Goal: Task Accomplishment & Management: Manage account settings

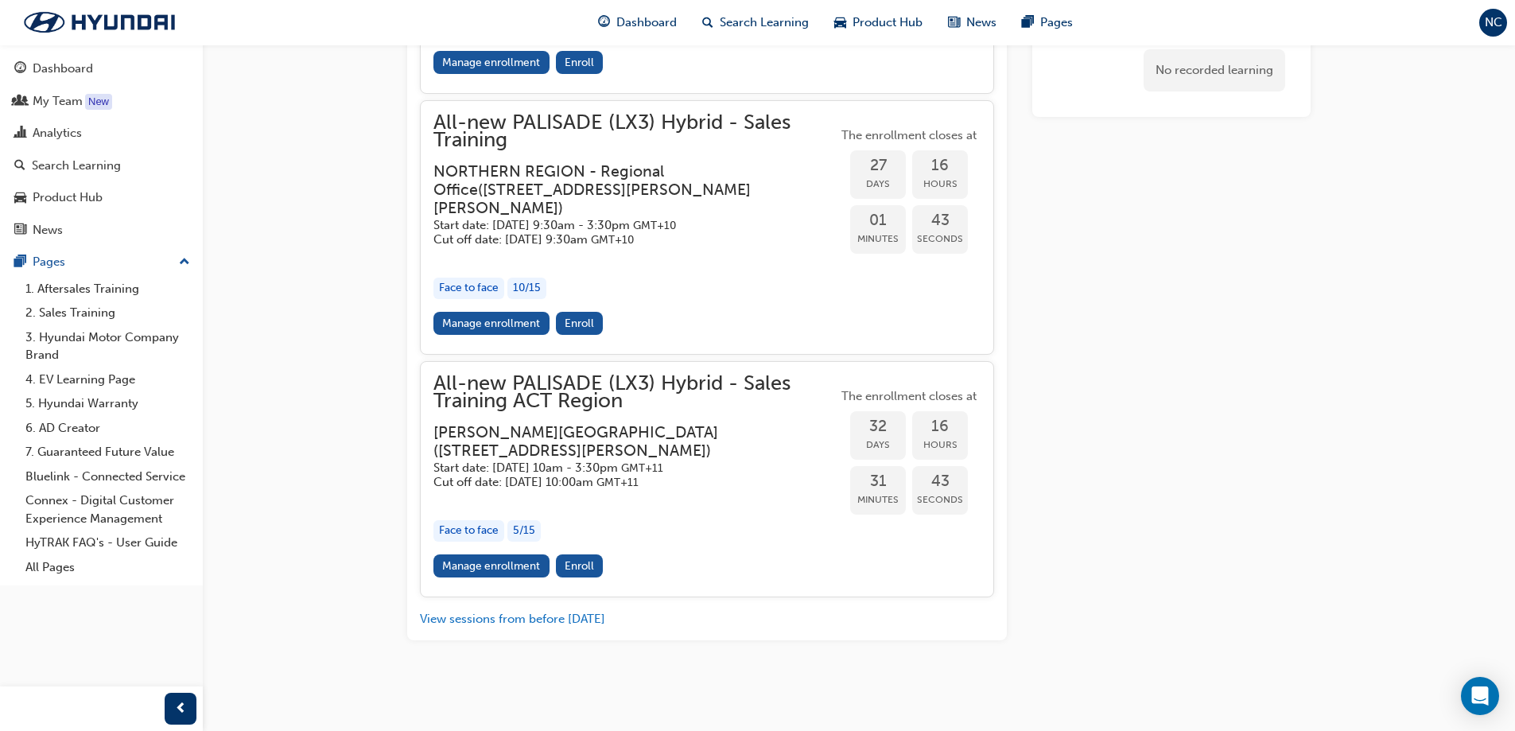
scroll to position [3735, 0]
click at [497, 563] on link "Manage enrollment" at bounding box center [492, 565] width 116 height 23
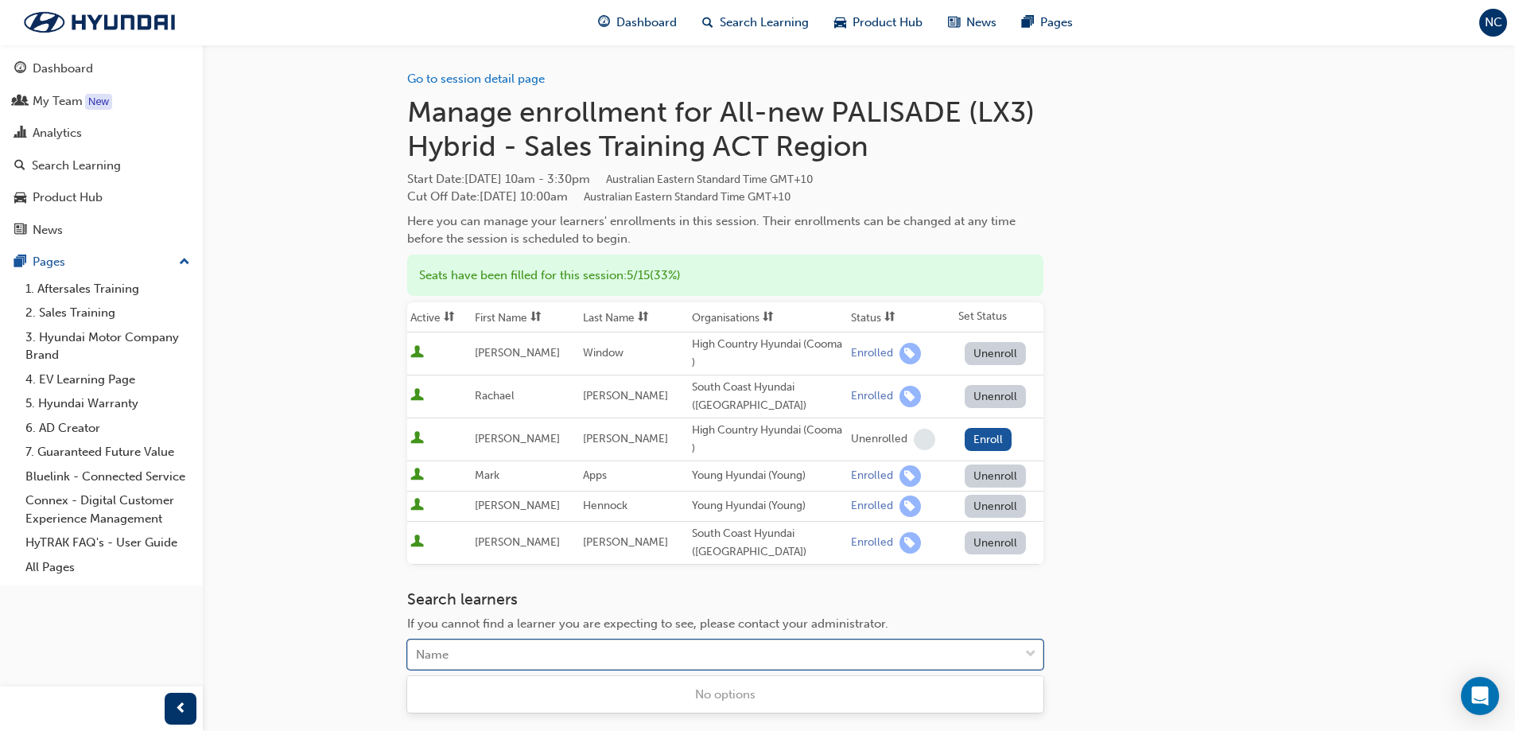
click at [505, 651] on div "Name" at bounding box center [713, 655] width 611 height 28
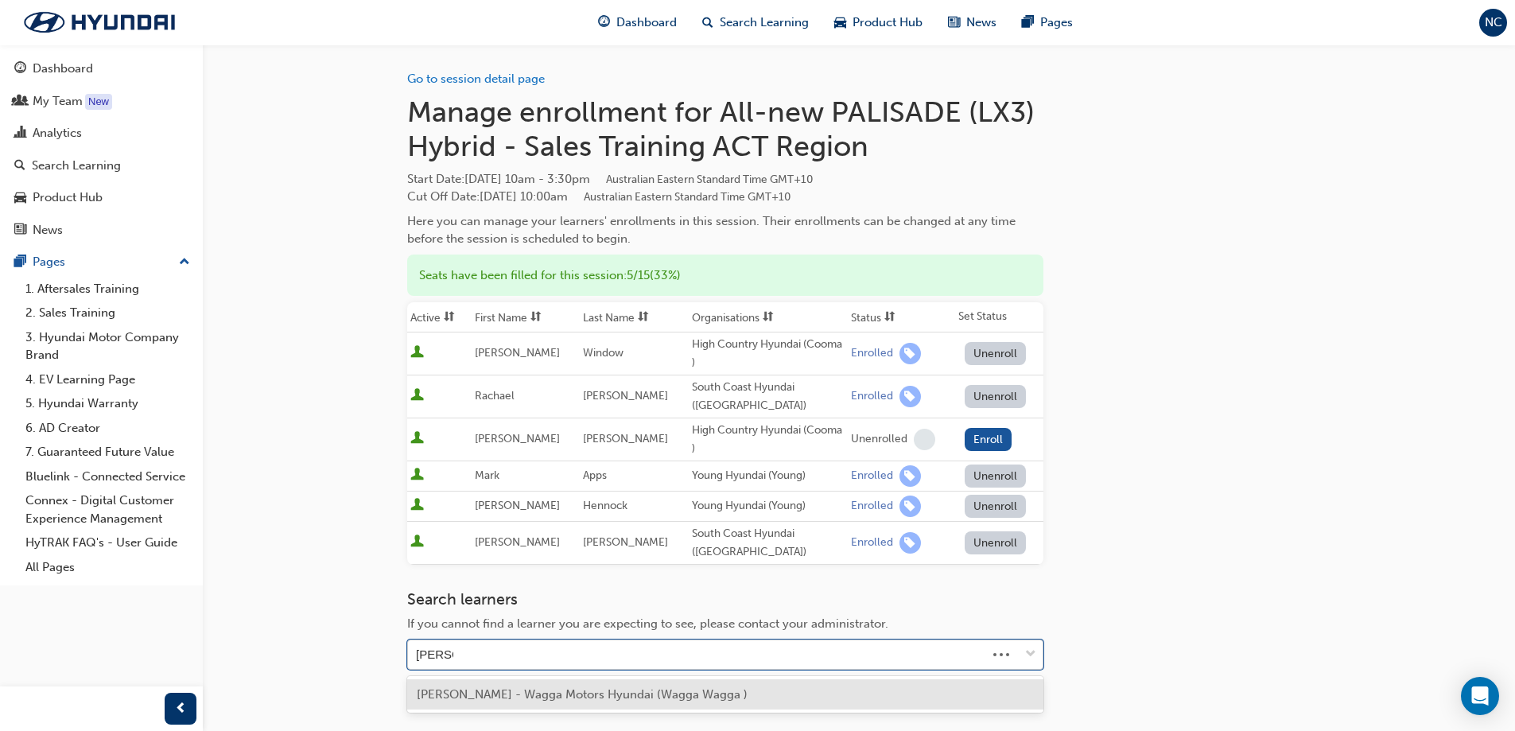
type input "[PERSON_NAME]"
click at [561, 693] on span "[PERSON_NAME] - Wagga Motors Hyundai (Wagga Wagga )" at bounding box center [582, 694] width 331 height 14
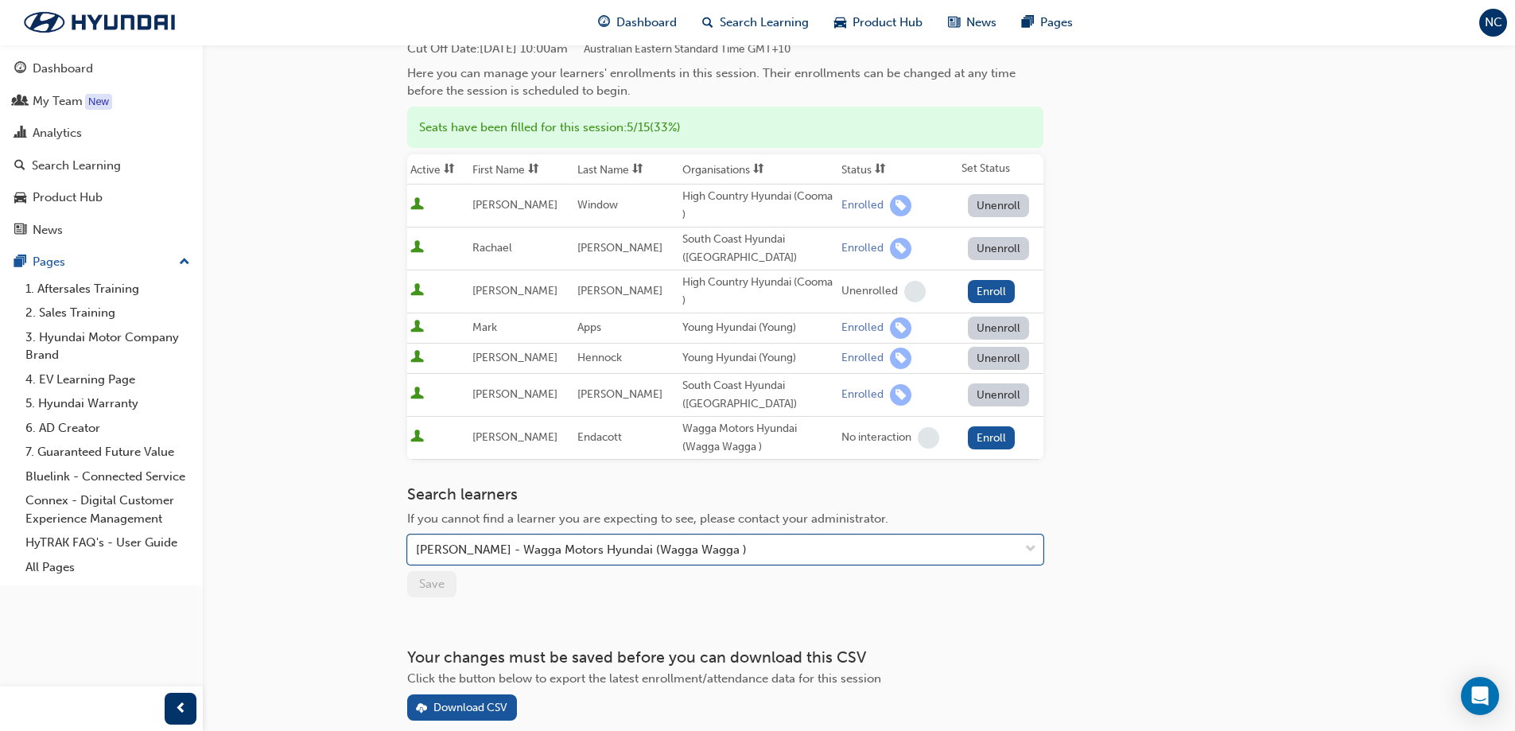
scroll to position [159, 0]
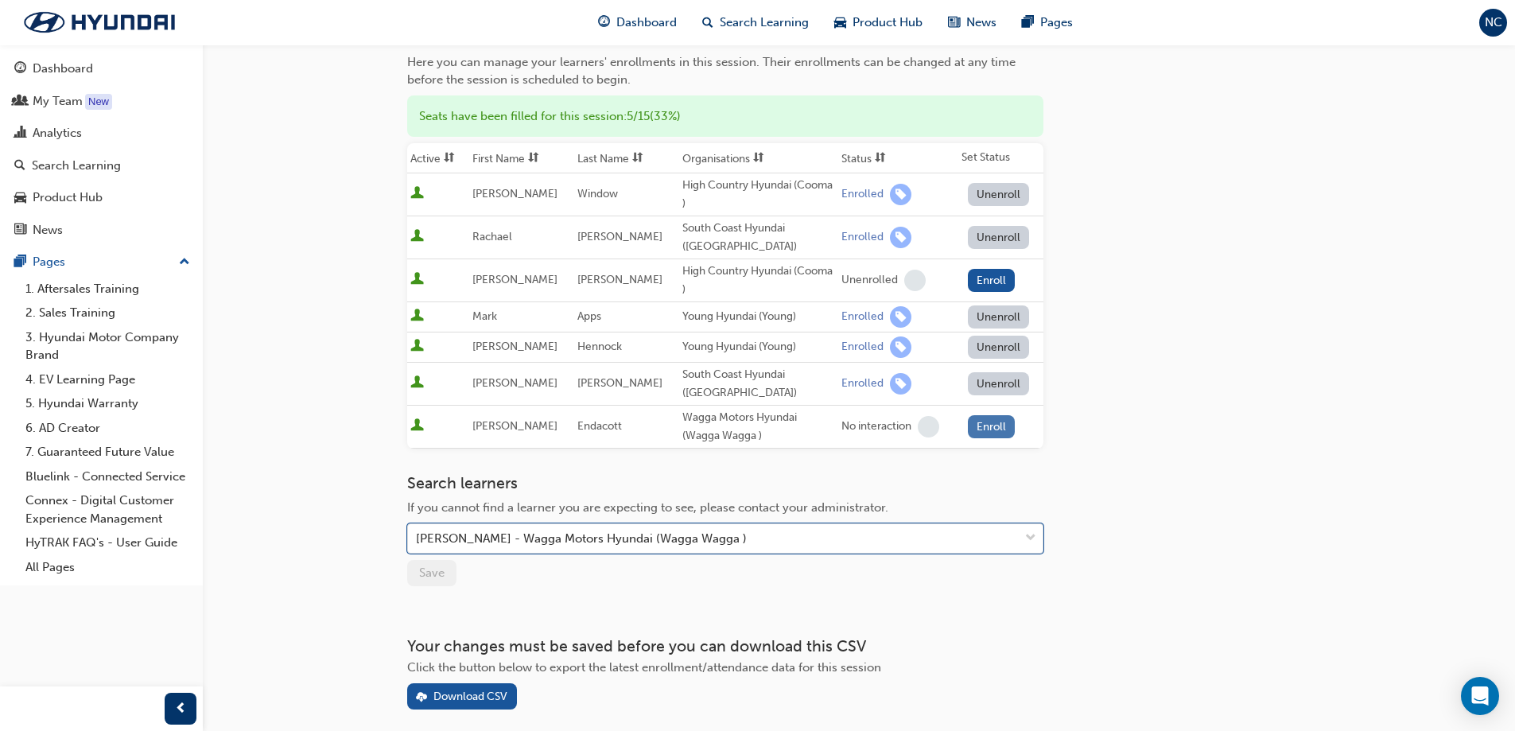
click at [986, 426] on button "Enroll" at bounding box center [992, 426] width 48 height 23
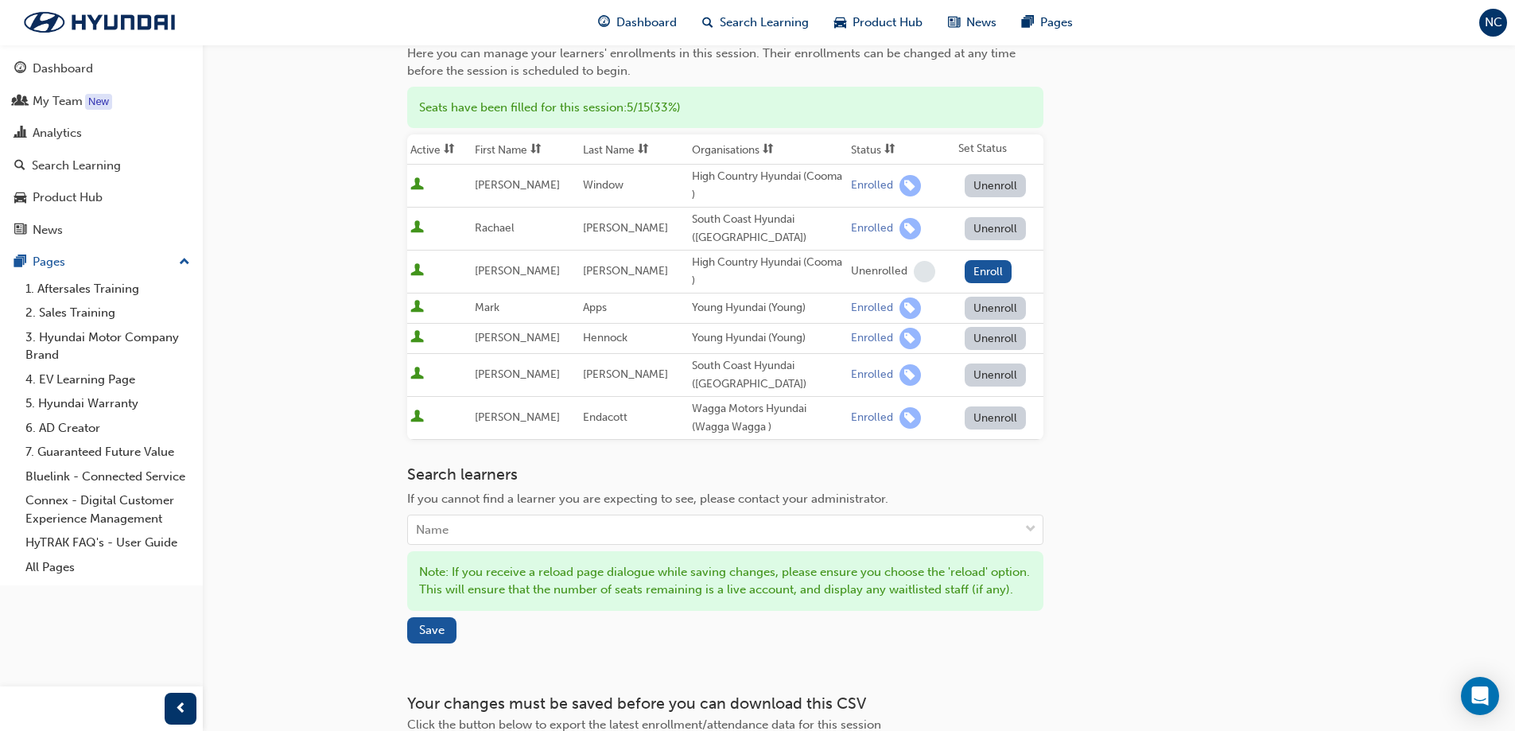
scroll to position [0, 0]
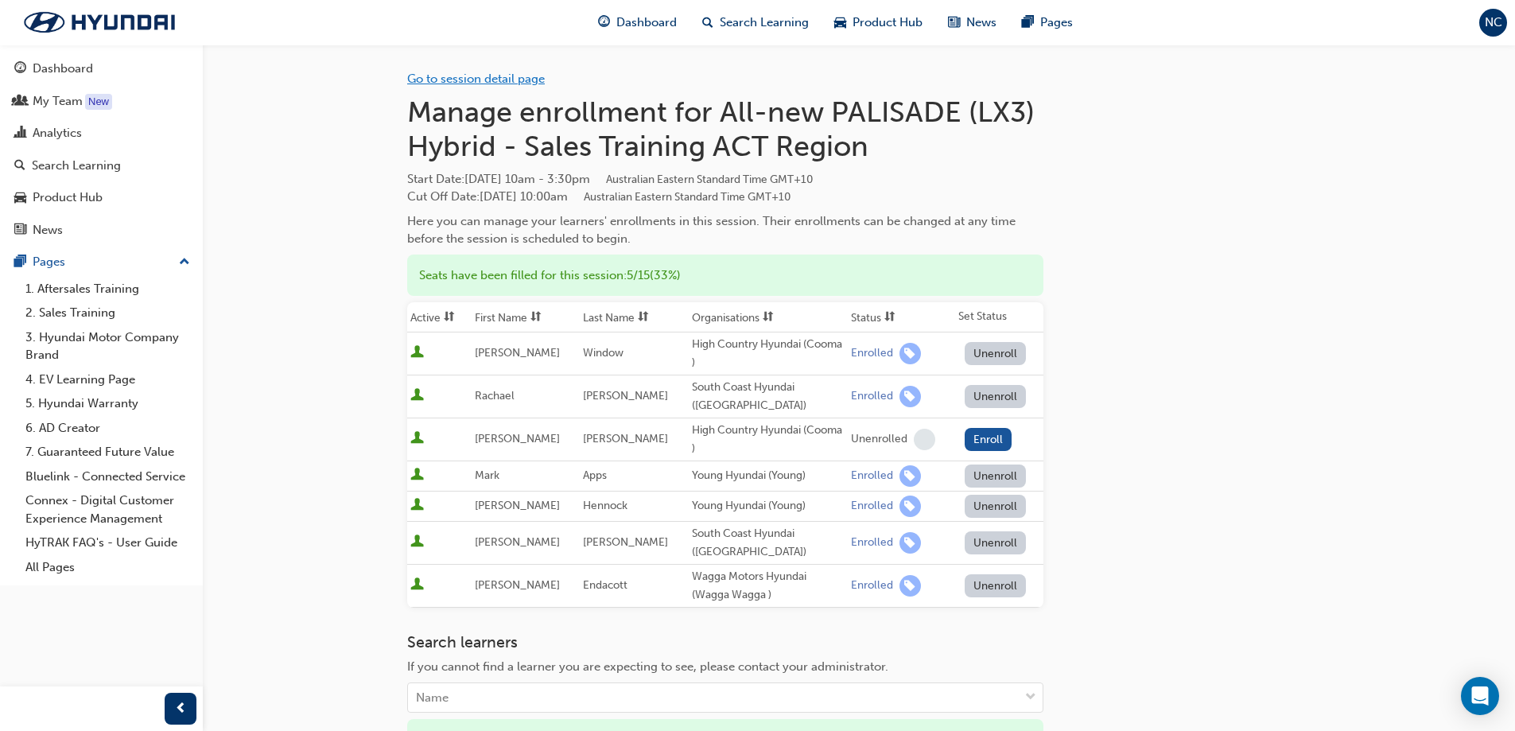
click at [478, 80] on link "Go to session detail page" at bounding box center [476, 79] width 138 height 14
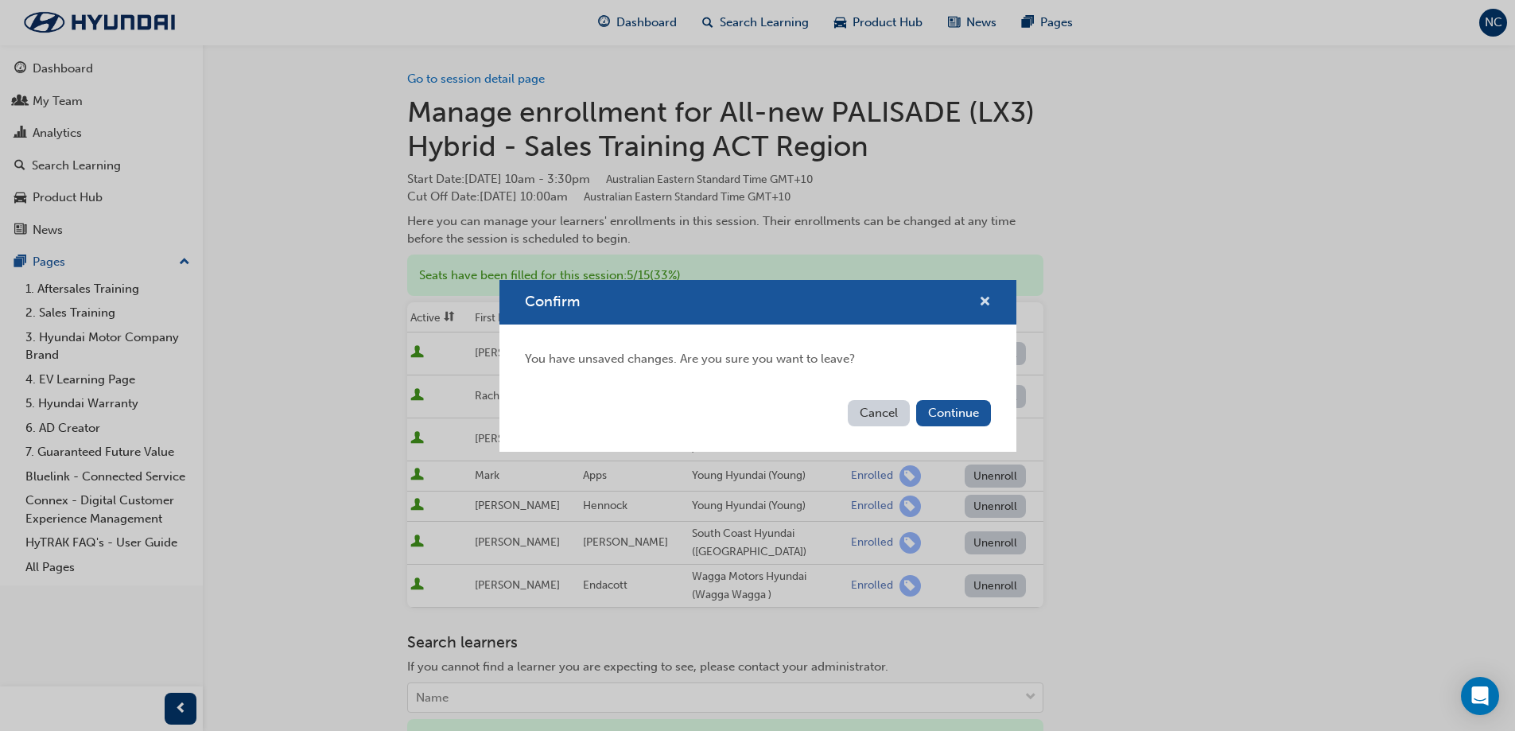
click at [985, 297] on span "cross-icon" at bounding box center [985, 303] width 12 height 14
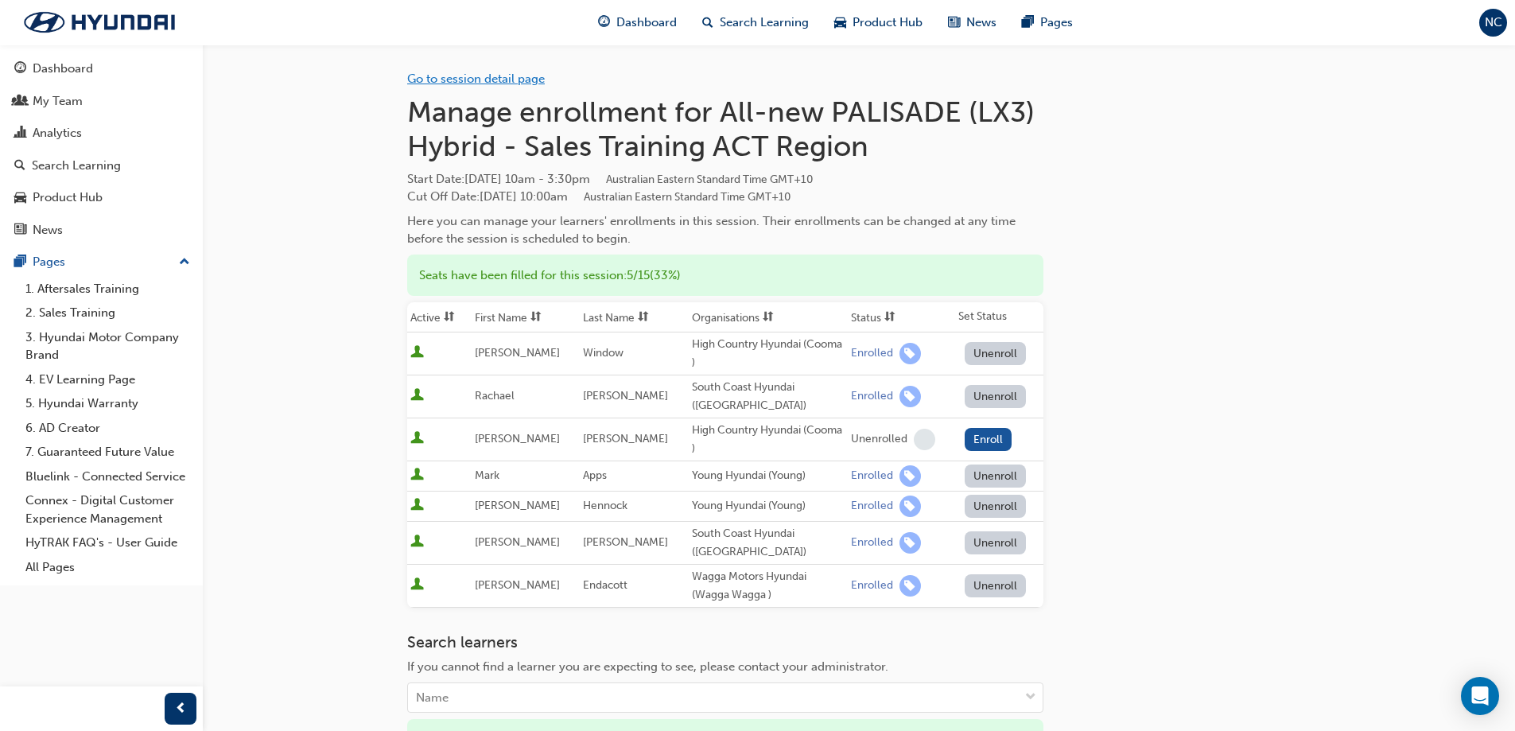
scroll to position [312, 0]
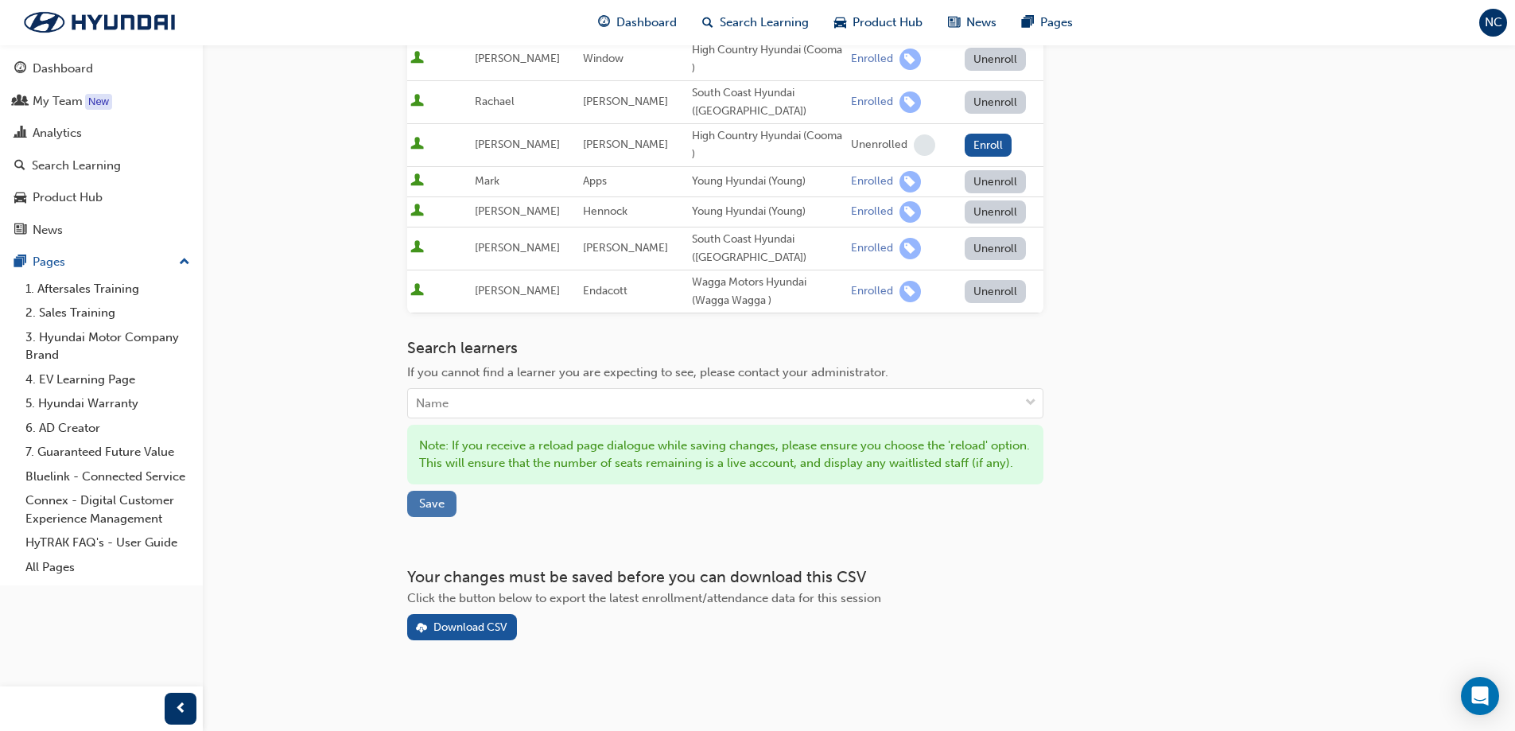
click at [412, 508] on button "Save" at bounding box center [431, 504] width 49 height 26
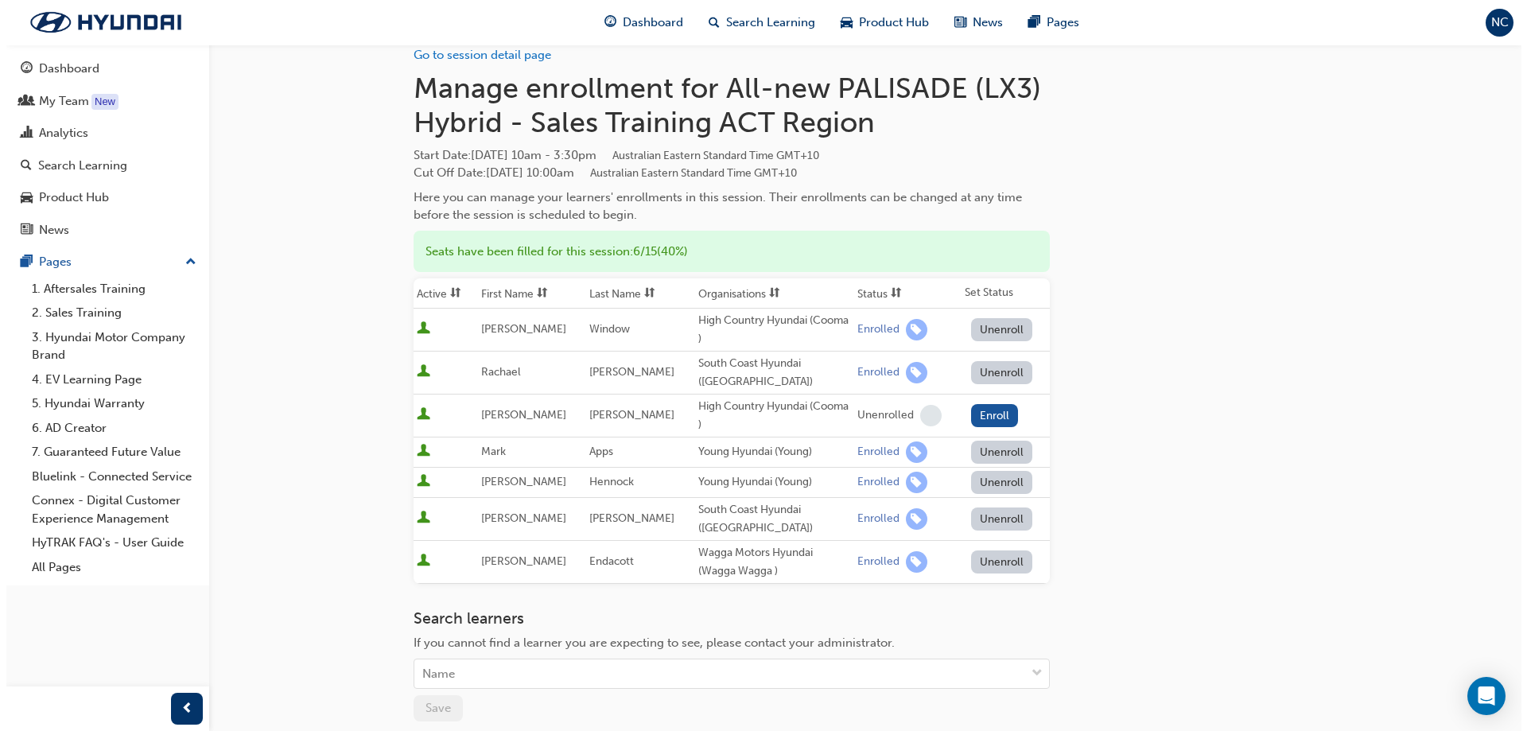
scroll to position [0, 0]
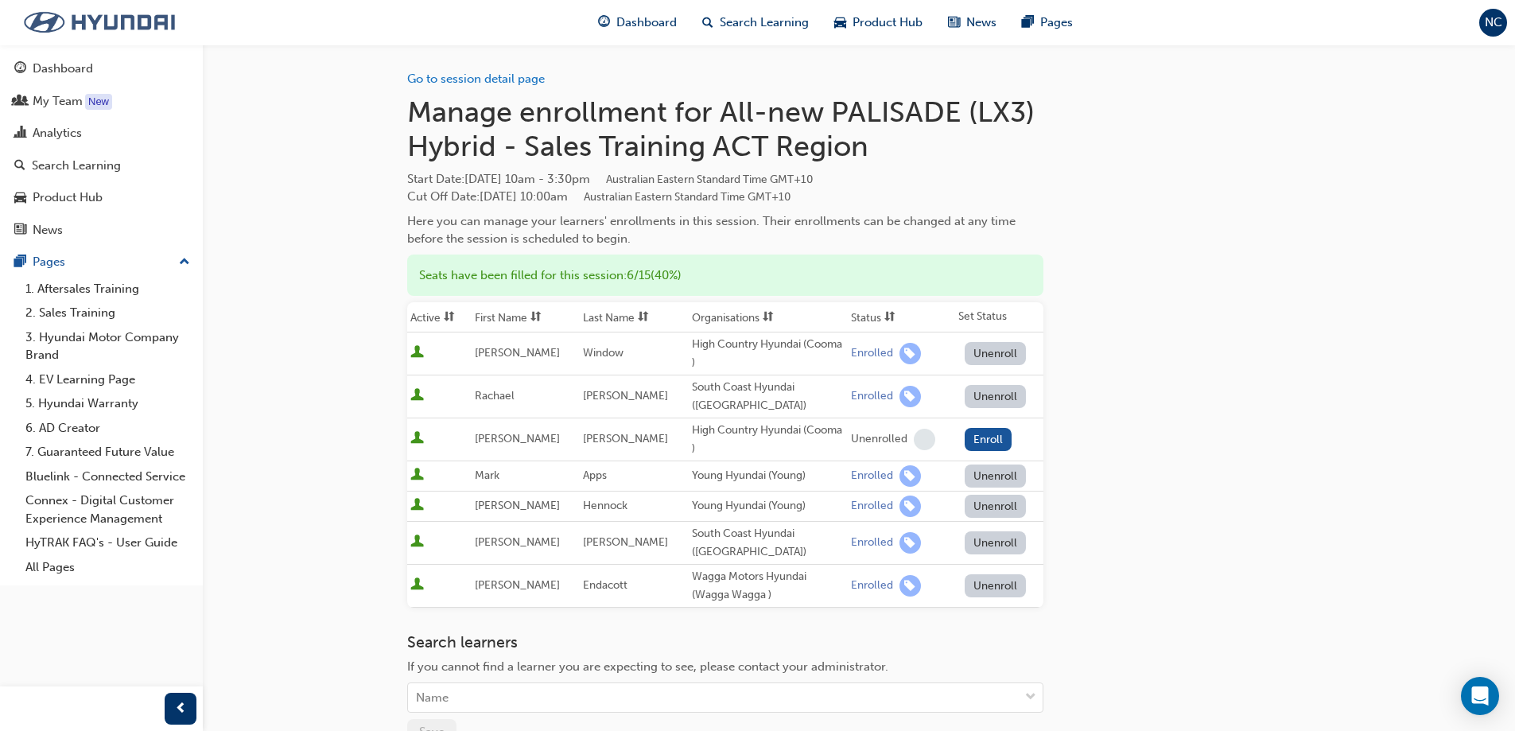
click at [64, 21] on img at bounding box center [99, 22] width 183 height 33
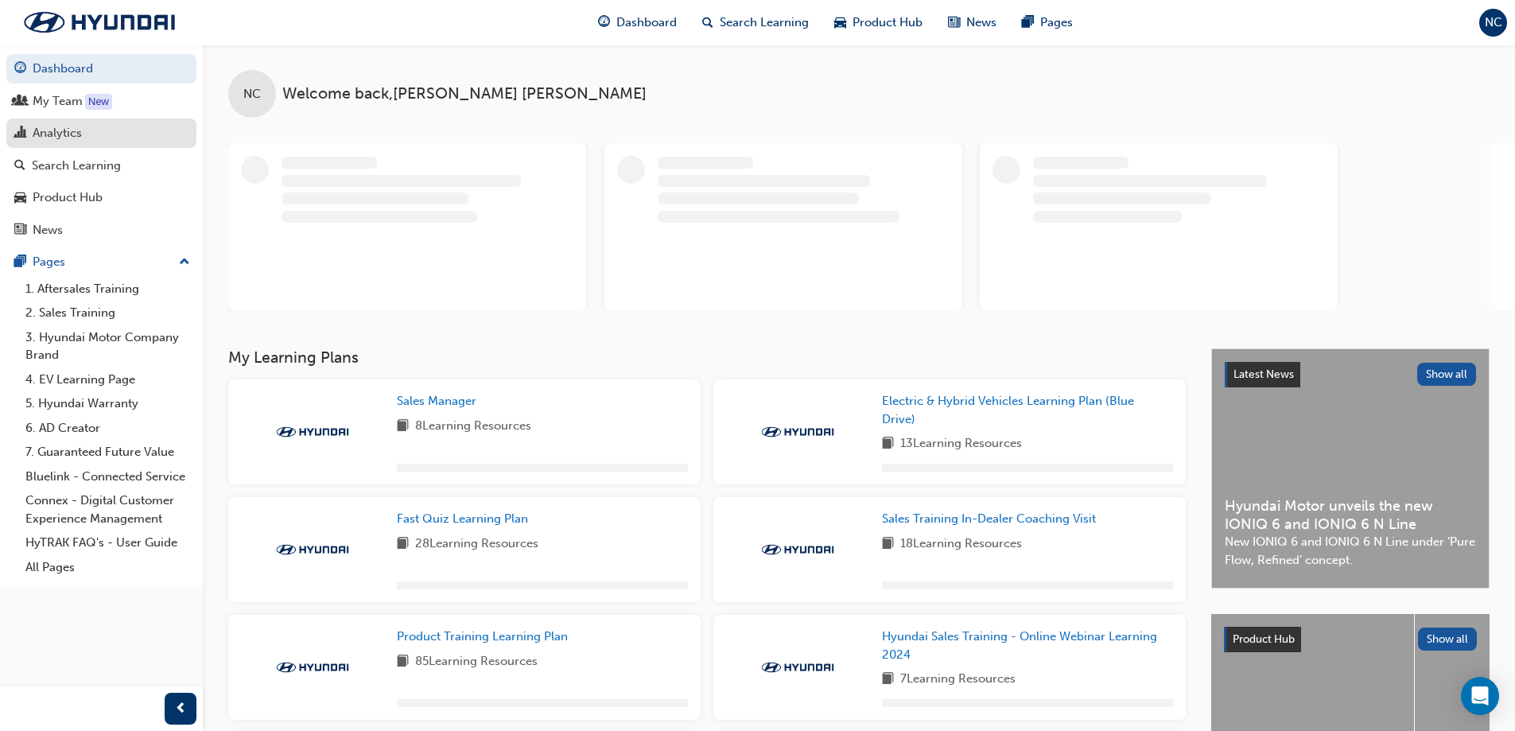
click at [62, 135] on div "Analytics" at bounding box center [57, 133] width 49 height 18
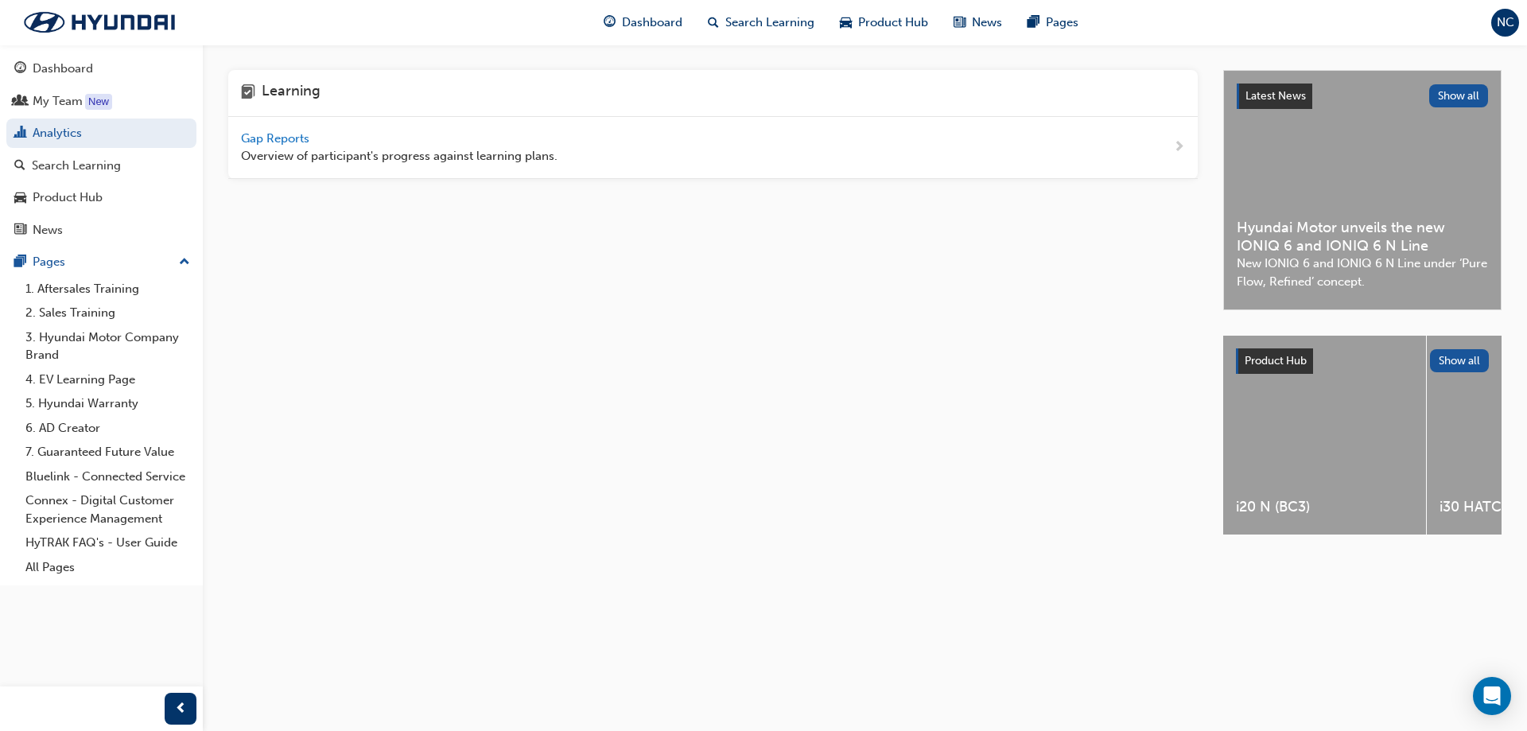
click at [265, 142] on span "Gap Reports" at bounding box center [277, 138] width 72 height 14
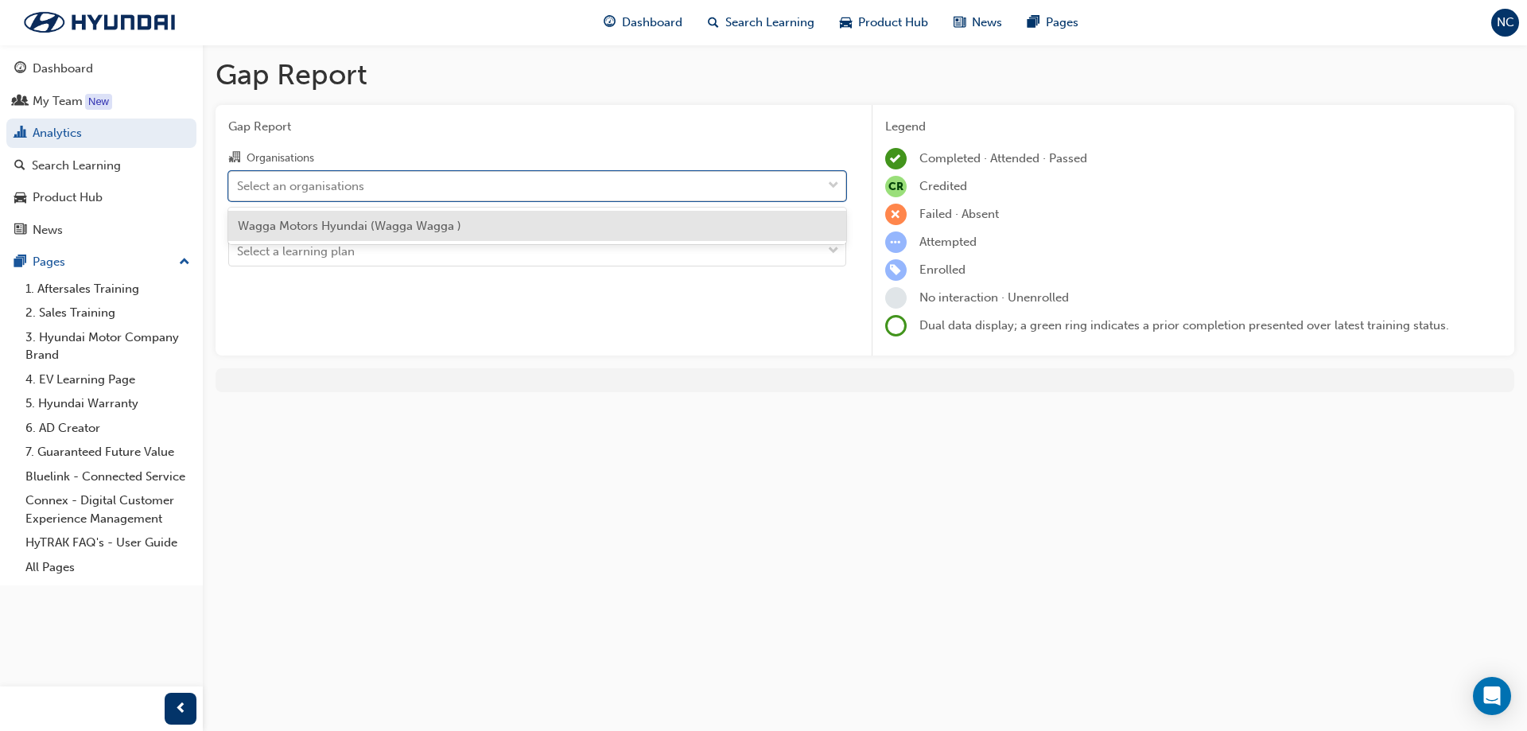
click at [381, 182] on div "Select an organisations" at bounding box center [525, 186] width 593 height 28
click at [239, 182] on input "Organisations option Wagga Motors Hyundai (Wagga Wagga ) focused, 1 of 1. 1 res…" at bounding box center [238, 185] width 2 height 14
click at [398, 231] on span "Wagga Motors Hyundai (Wagga Wagga )" at bounding box center [350, 226] width 224 height 14
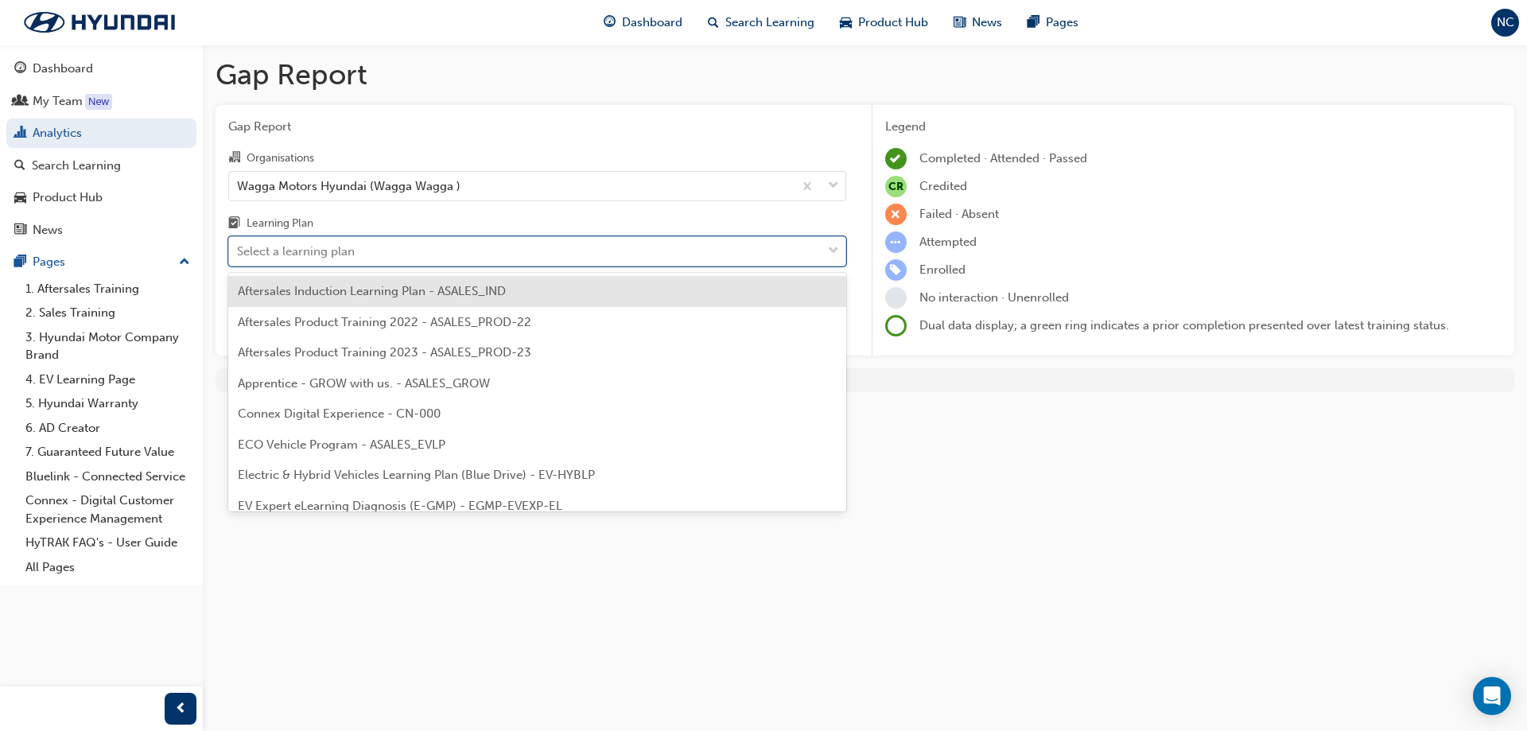
click at [395, 254] on div "Select a learning plan" at bounding box center [525, 252] width 593 height 28
click at [239, 254] on input "Learning Plan option Aftersales Induction Learning Plan - ASALES_IND focused, 1…" at bounding box center [238, 251] width 2 height 14
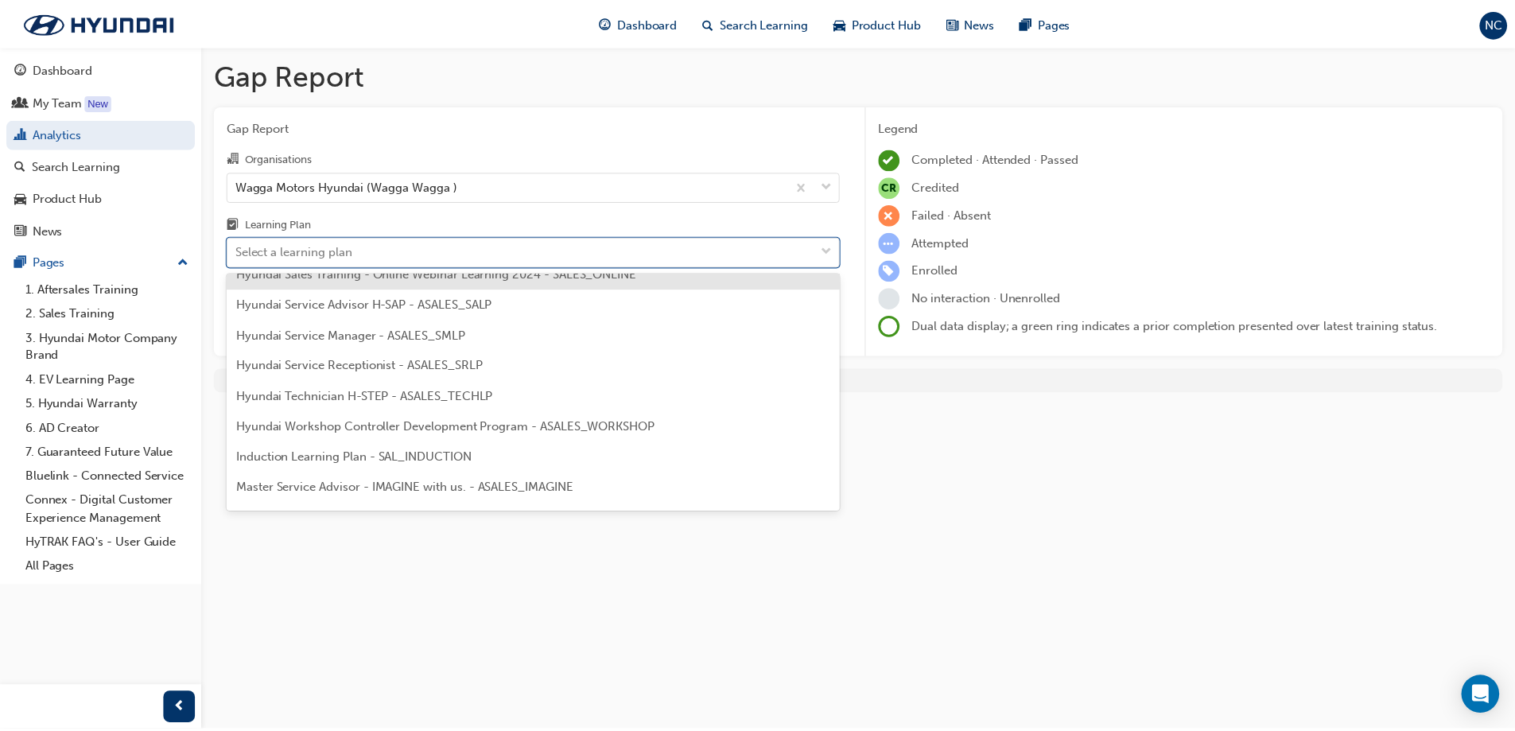
scroll to position [718, 0]
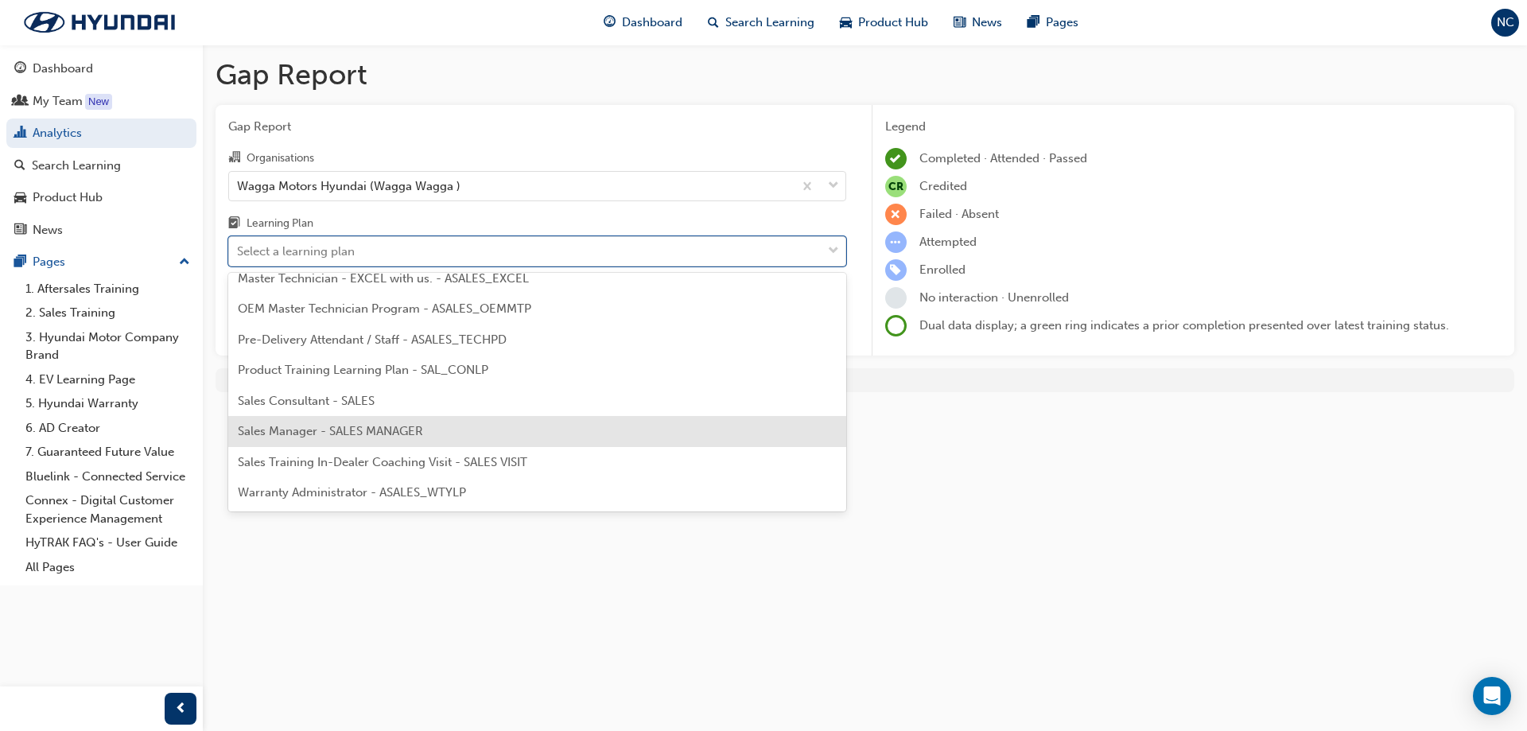
click at [432, 423] on div "Sales Manager - SALES MANAGER" at bounding box center [537, 431] width 618 height 31
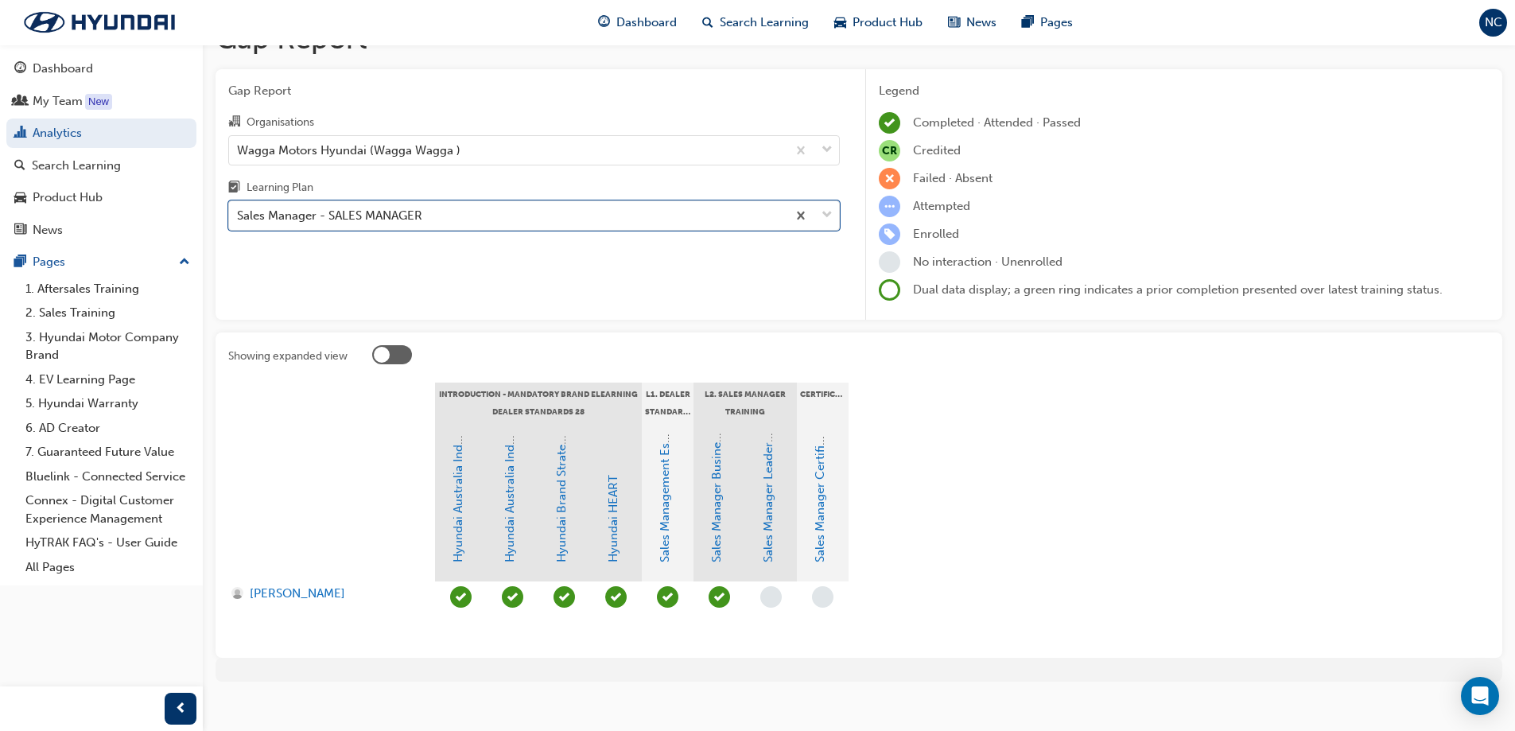
scroll to position [52, 0]
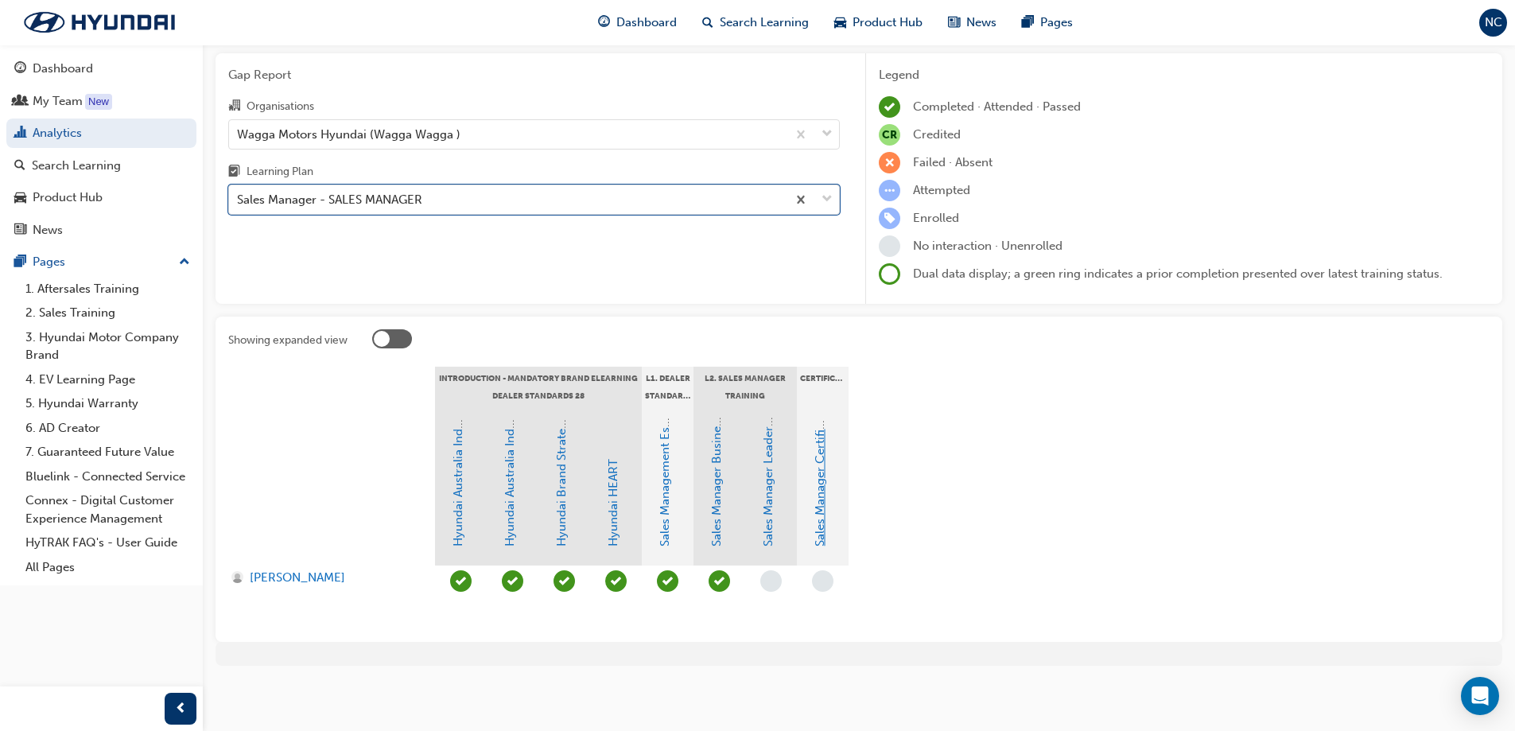
click at [820, 475] on link "Sales Manager Certification Assessment" at bounding box center [820, 437] width 14 height 219
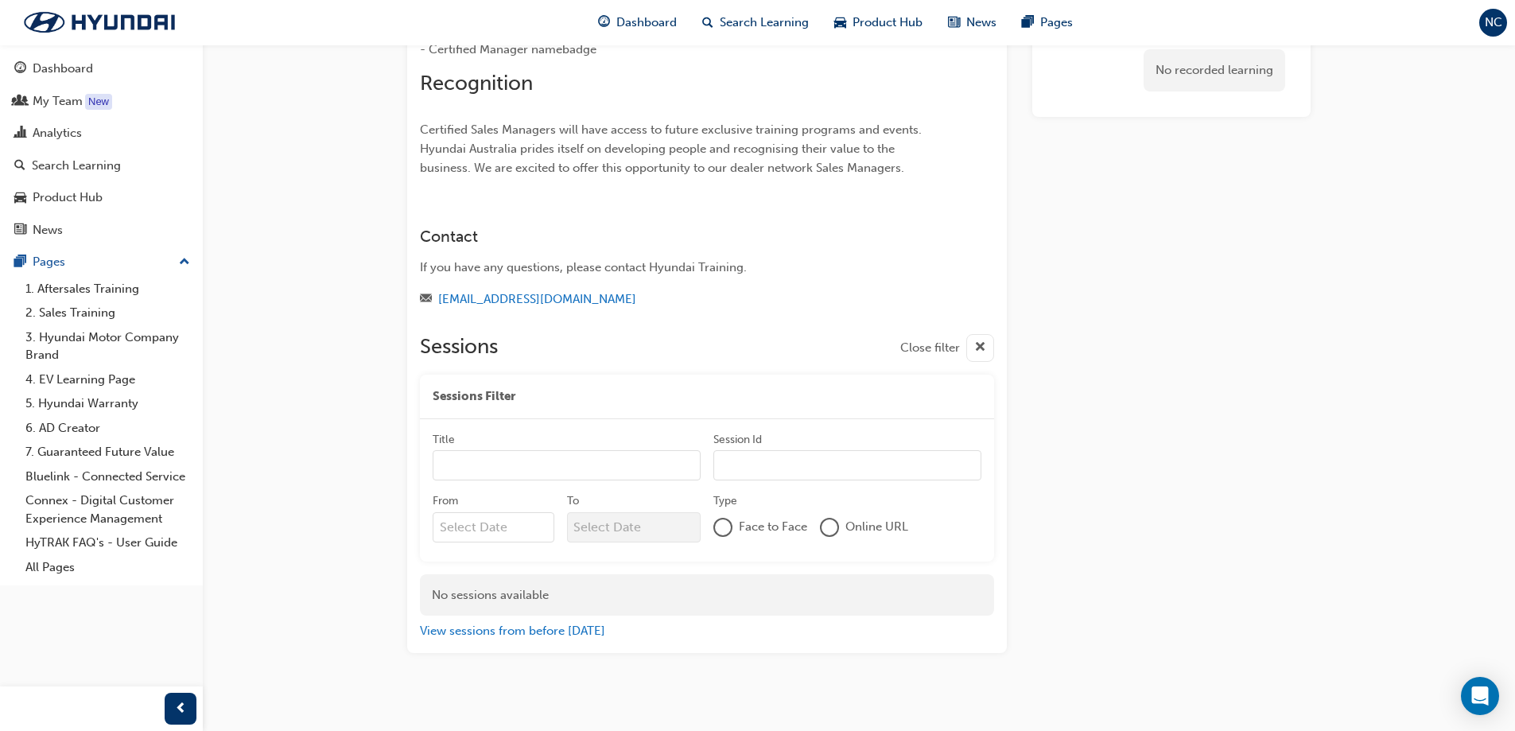
scroll to position [553, 0]
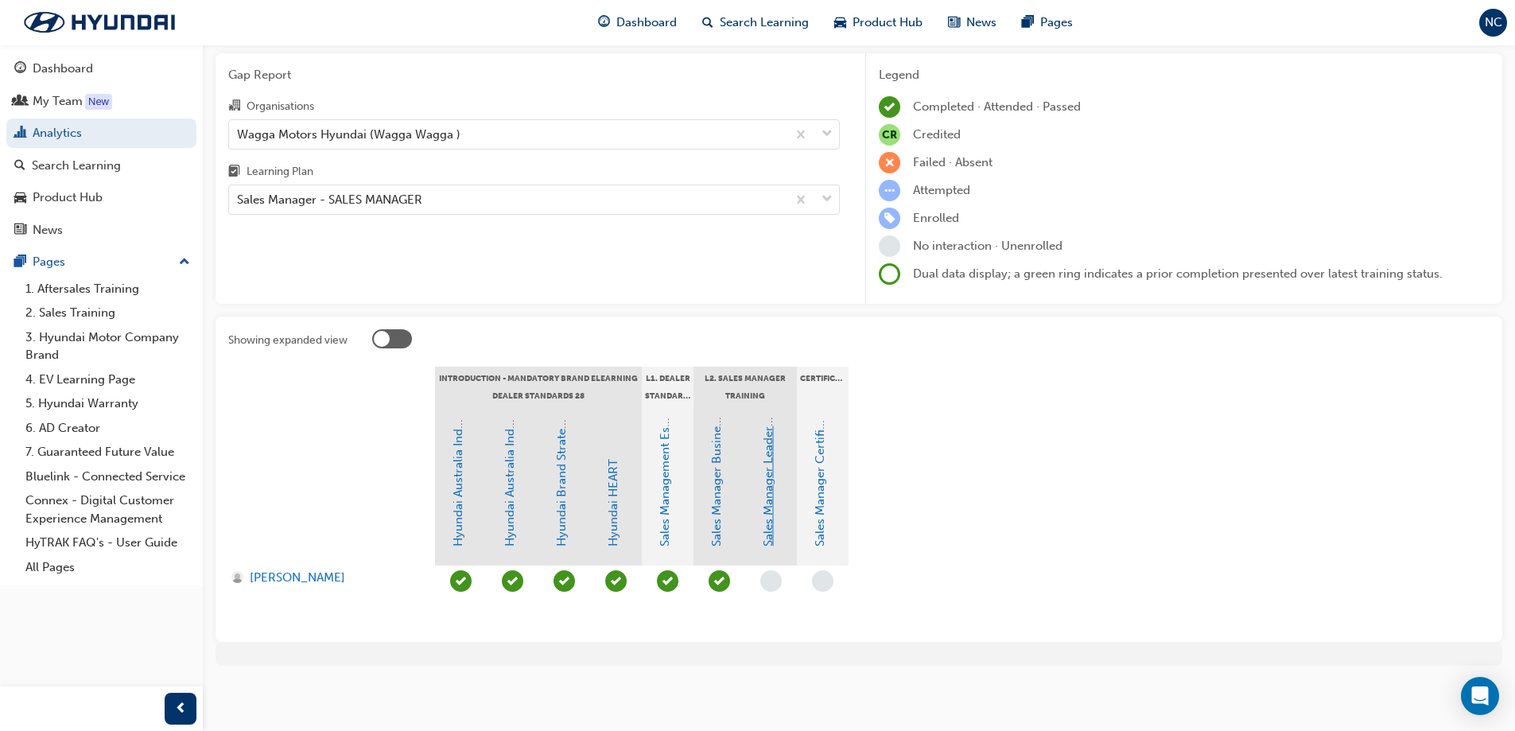
click at [764, 506] on link "Sales Manager Leadership & Coaching Skills" at bounding box center [768, 426] width 14 height 242
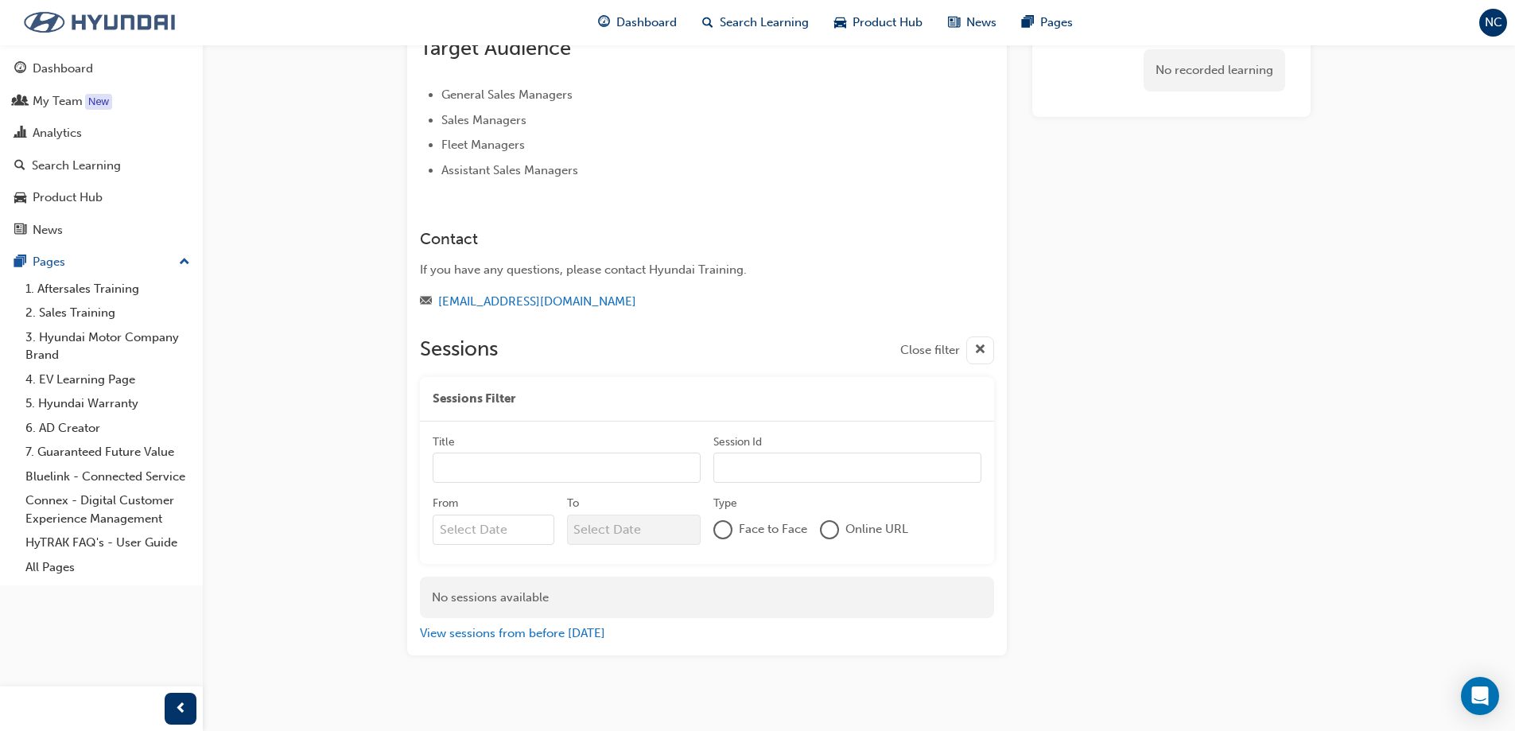
scroll to position [584, 0]
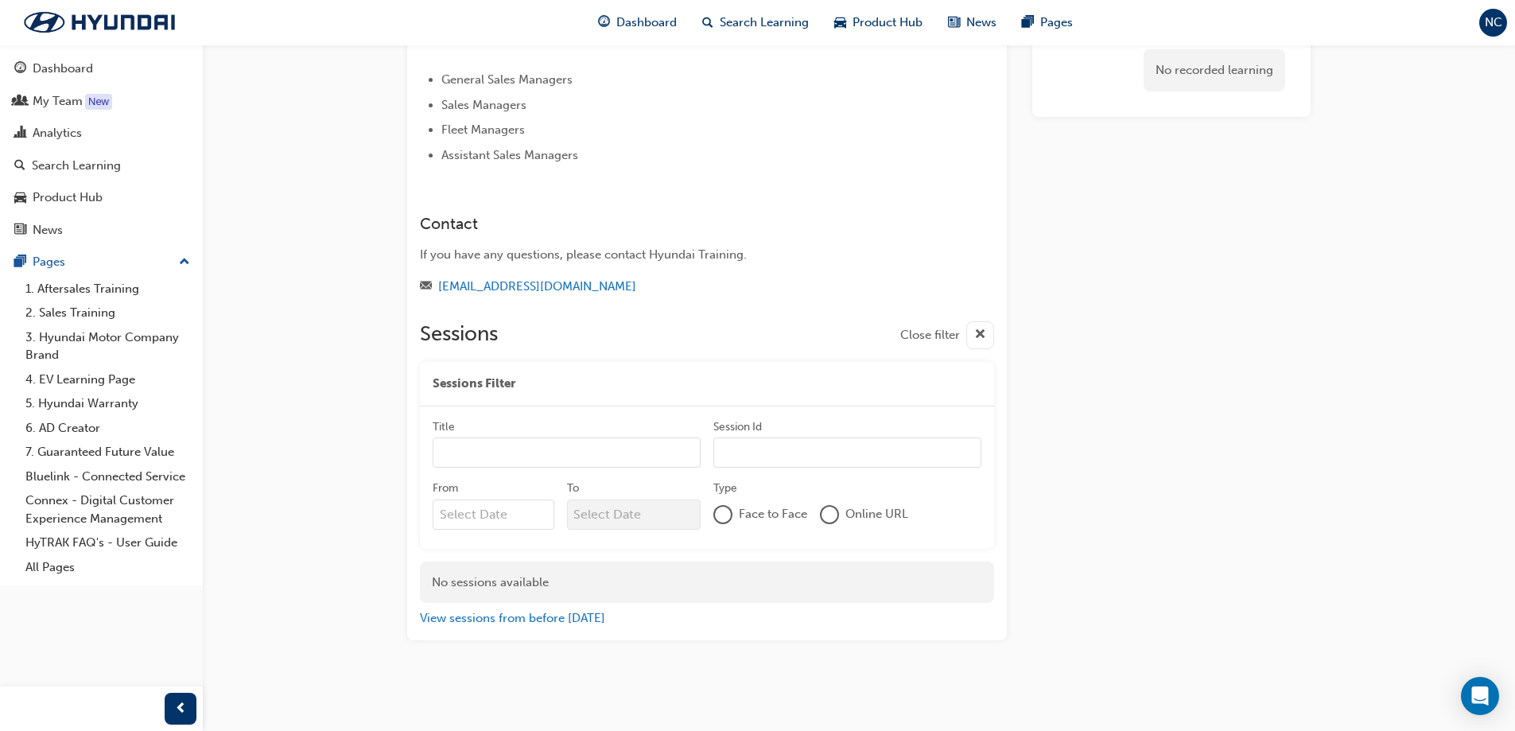
scroll to position [52, 0]
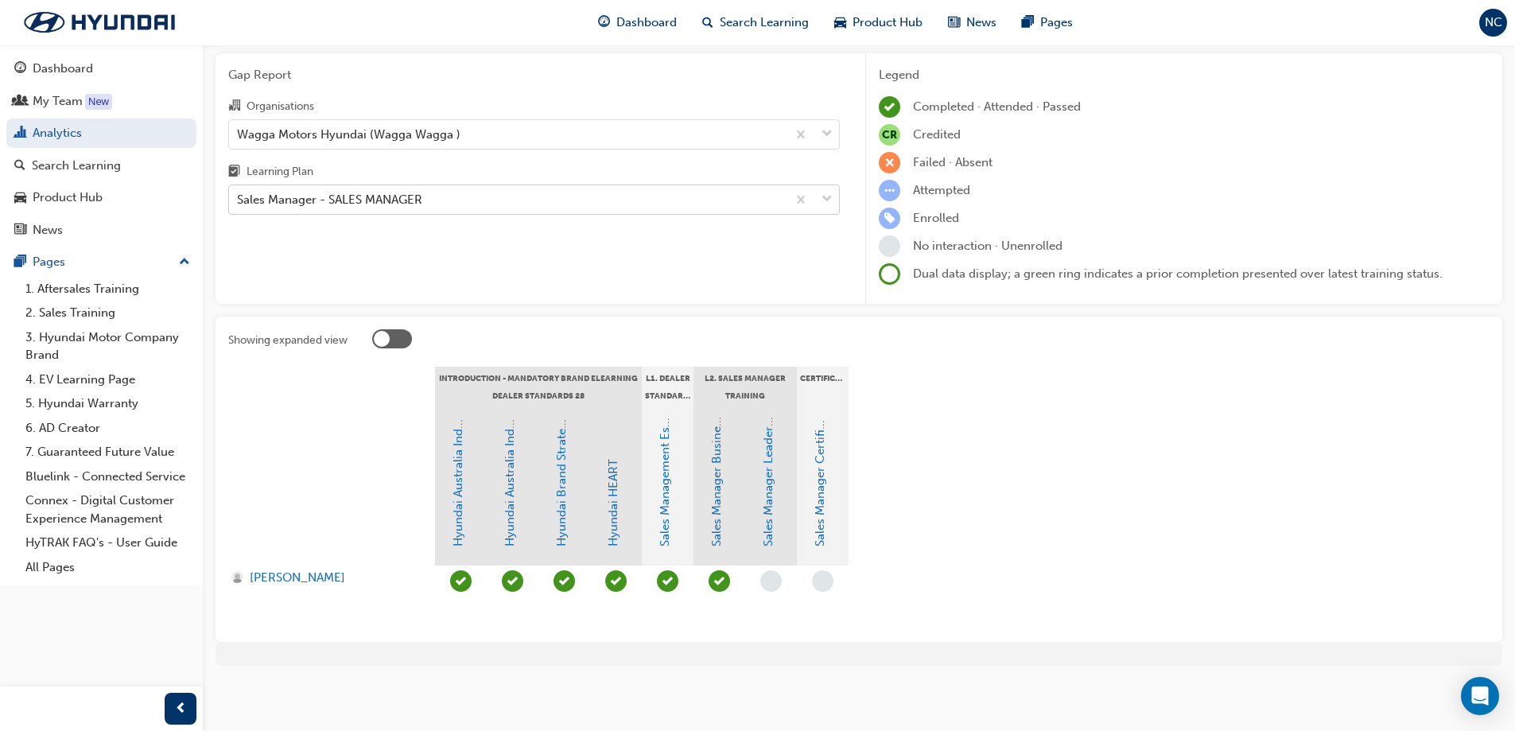
click at [360, 212] on div "Sales Manager - SALES MANAGER" at bounding box center [508, 200] width 558 height 28
click at [239, 206] on input "Learning Plan Sales Manager - SALES MANAGER" at bounding box center [238, 200] width 2 height 14
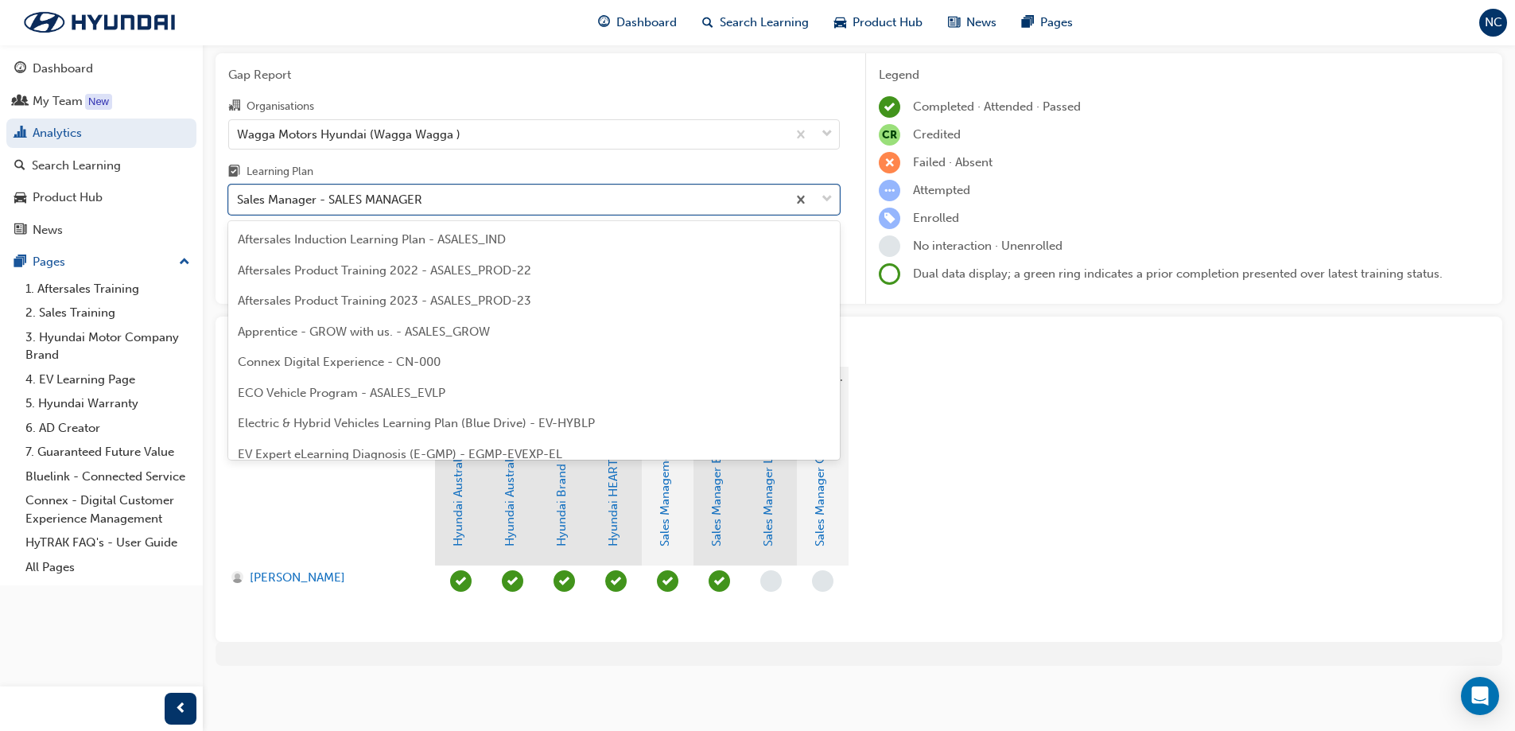
scroll to position [663, 0]
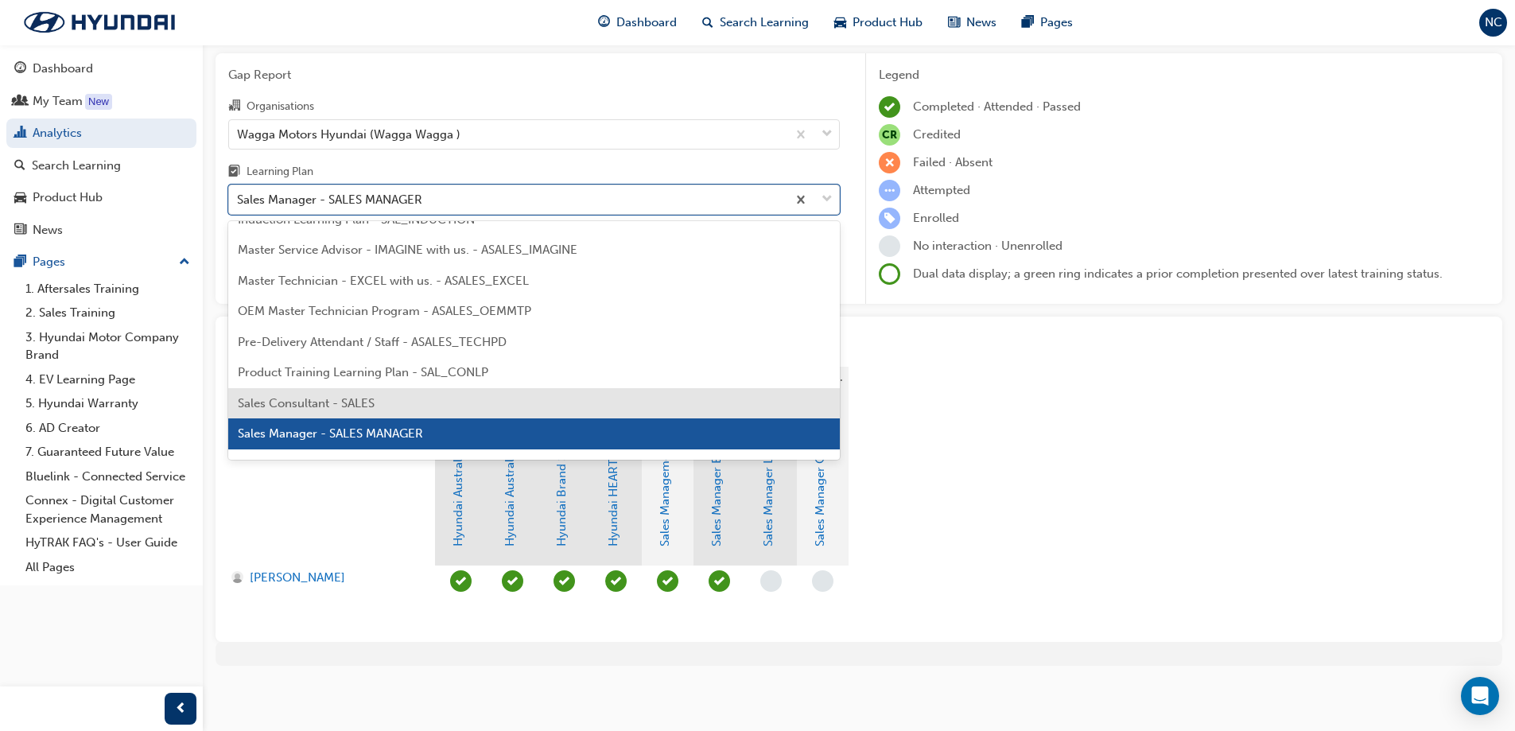
click at [426, 395] on div "Sales Consultant - SALES" at bounding box center [534, 403] width 612 height 31
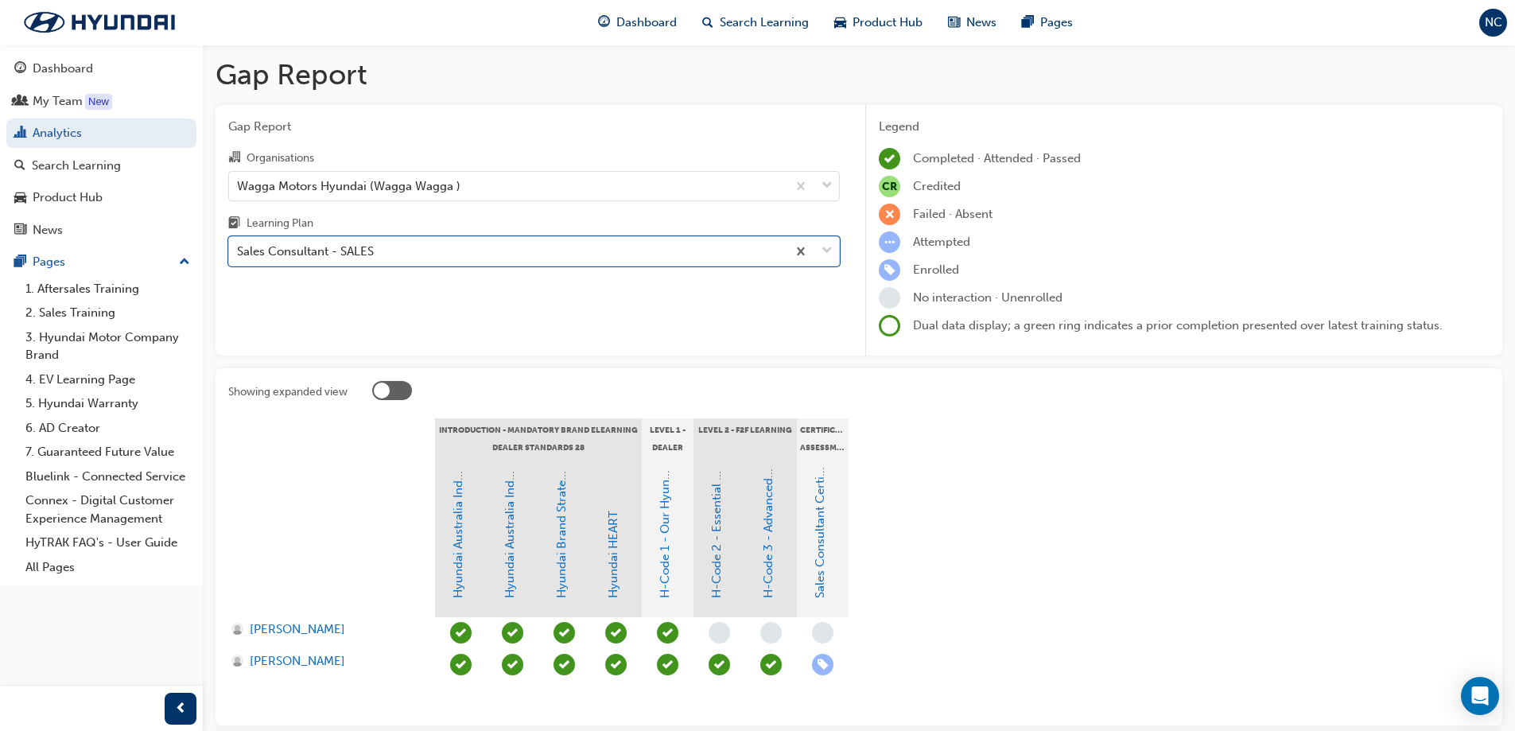
scroll to position [80, 0]
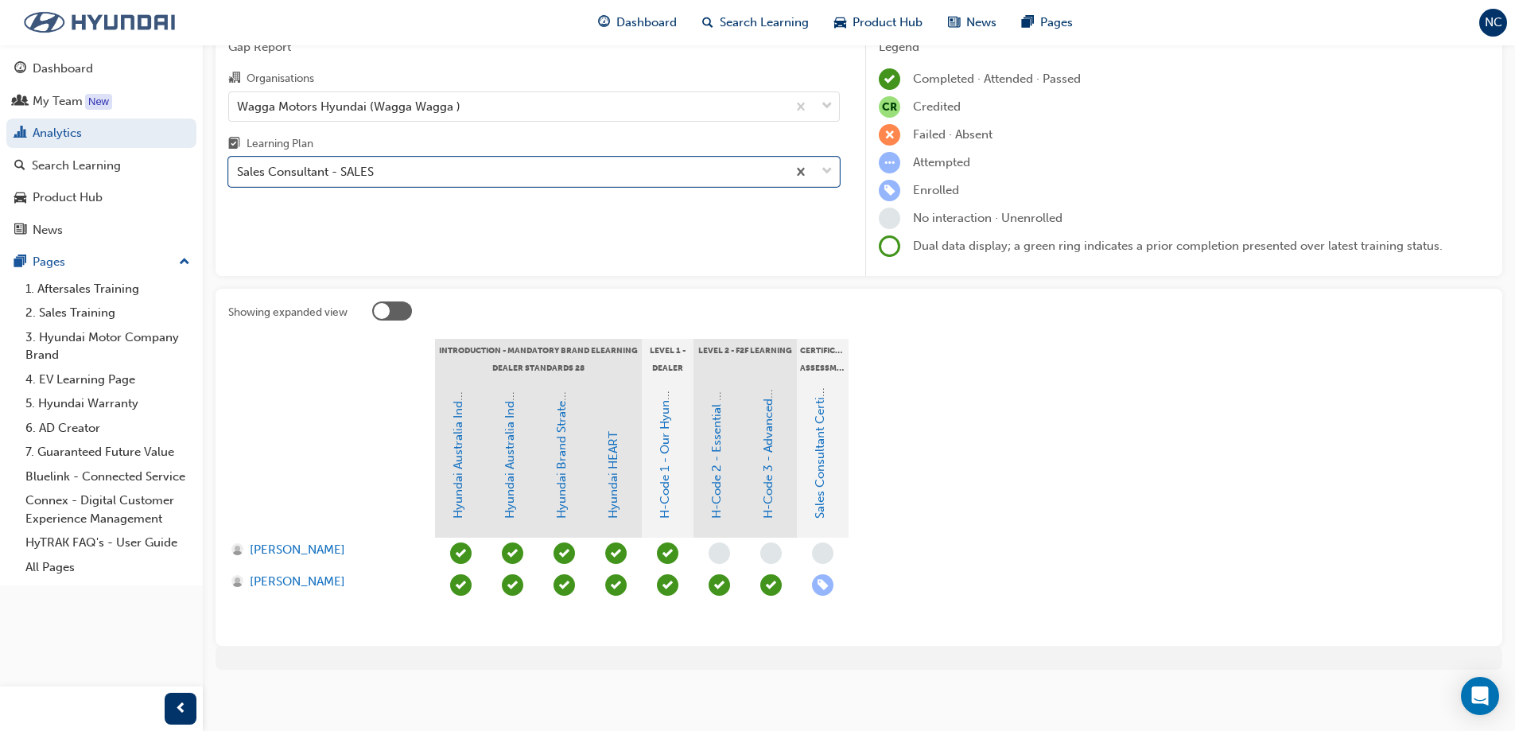
click at [101, 14] on img at bounding box center [99, 22] width 183 height 33
